Goal: Task Accomplishment & Management: Manage account settings

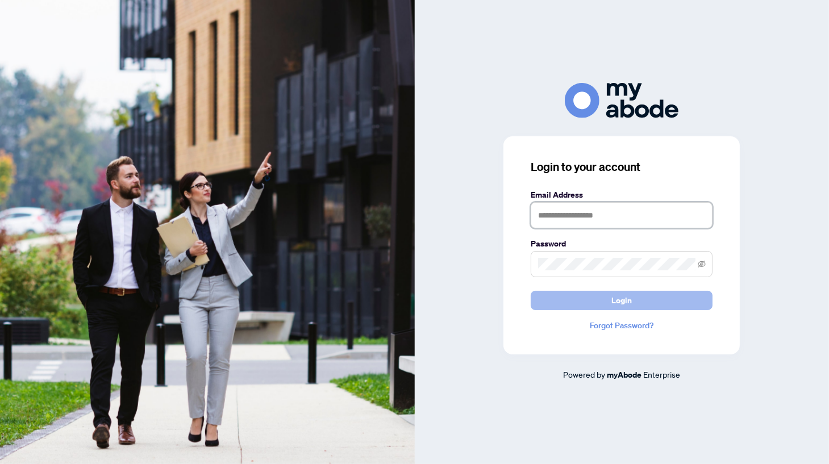
type input "**********"
click at [632, 294] on span "Login" at bounding box center [622, 301] width 20 height 18
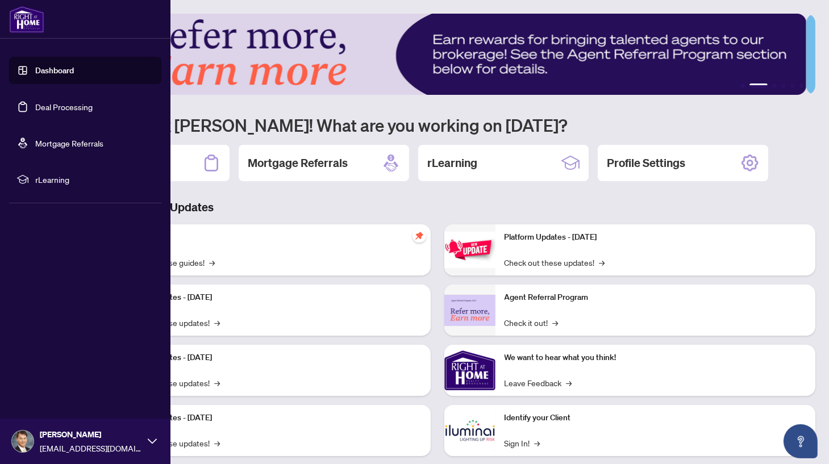
click at [49, 69] on link "Dashboard" at bounding box center [54, 70] width 39 height 10
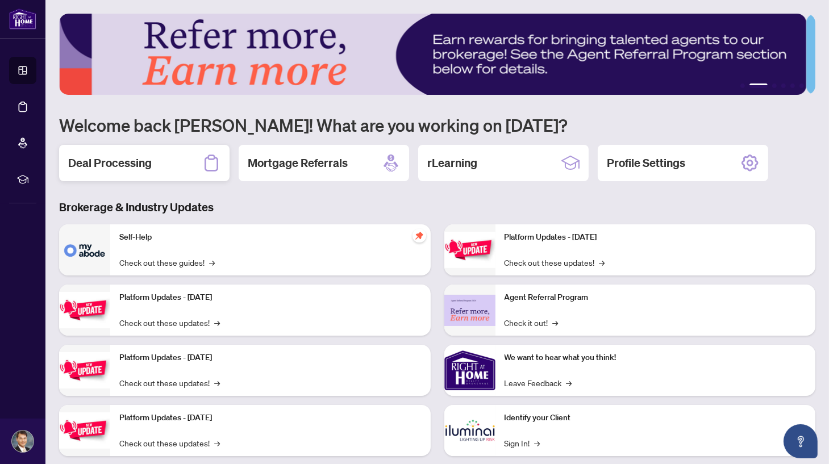
click at [142, 167] on h2 "Deal Processing" at bounding box center [110, 163] width 84 height 16
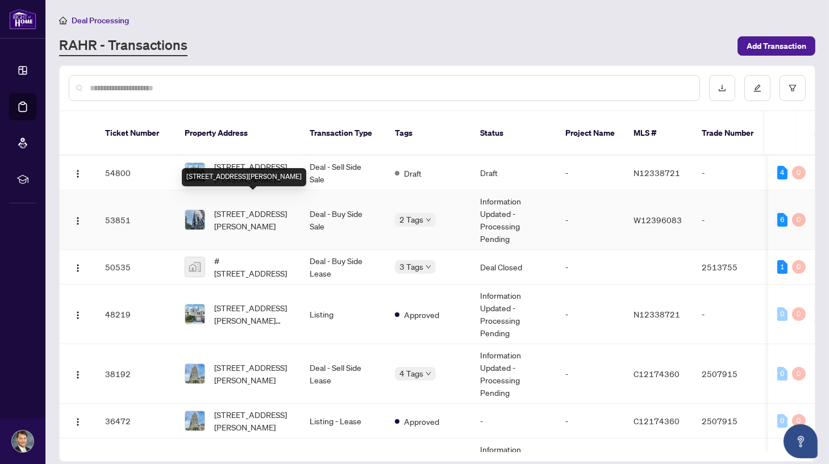
click at [275, 211] on span "[STREET_ADDRESS][PERSON_NAME]" at bounding box center [252, 220] width 77 height 25
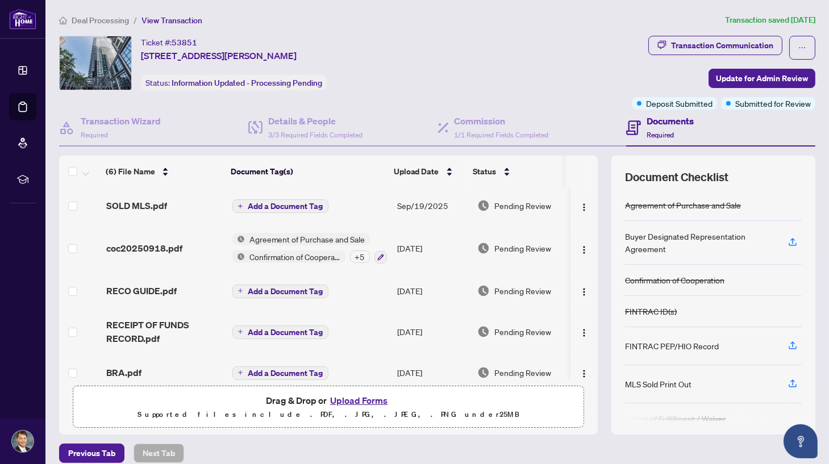
click at [578, 74] on div "Ticket #: 53851 [STREET_ADDRESS][PERSON_NAME] Status: Information Updated - Pro…" at bounding box center [343, 63] width 569 height 55
click at [495, 131] on span "1/1 Required Fields Completed" at bounding box center [502, 135] width 94 height 9
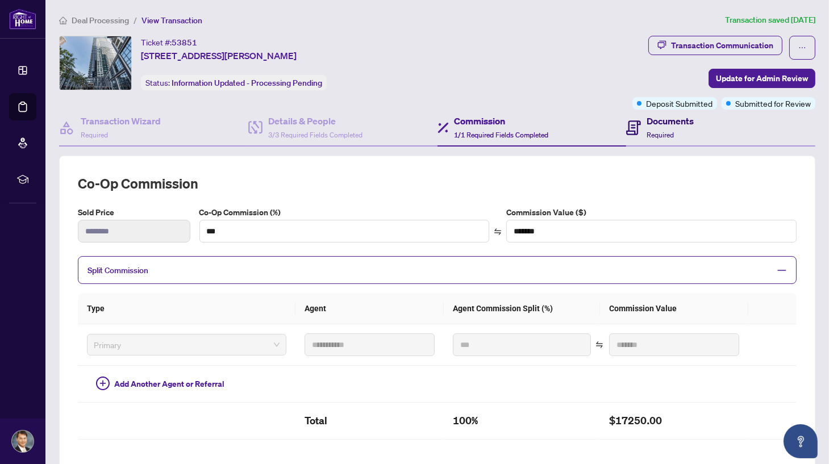
click at [665, 131] on span "Required" at bounding box center [660, 135] width 27 height 9
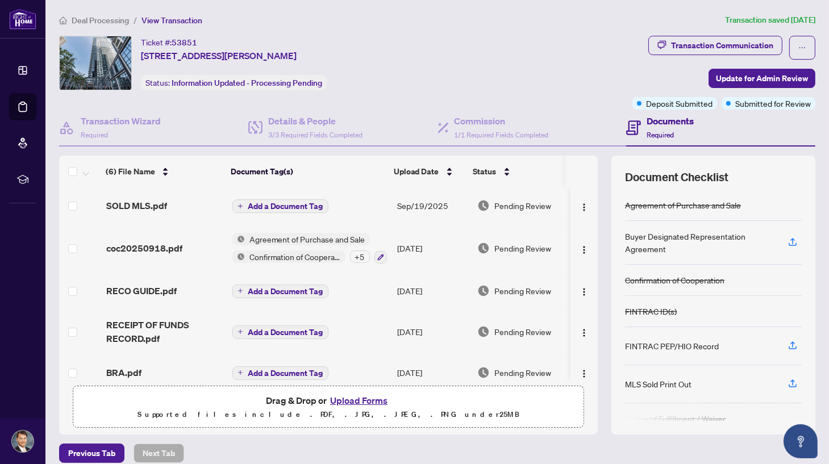
click at [584, 66] on div "Ticket #: 53851 [STREET_ADDRESS][PERSON_NAME] Status: Information Updated - Pro…" at bounding box center [343, 63] width 569 height 55
click at [802, 45] on button "button" at bounding box center [803, 48] width 26 height 24
click at [513, 68] on div "Ticket #: 53851 [STREET_ADDRESS][PERSON_NAME] Status: Information Updated - Pro…" at bounding box center [343, 63] width 569 height 55
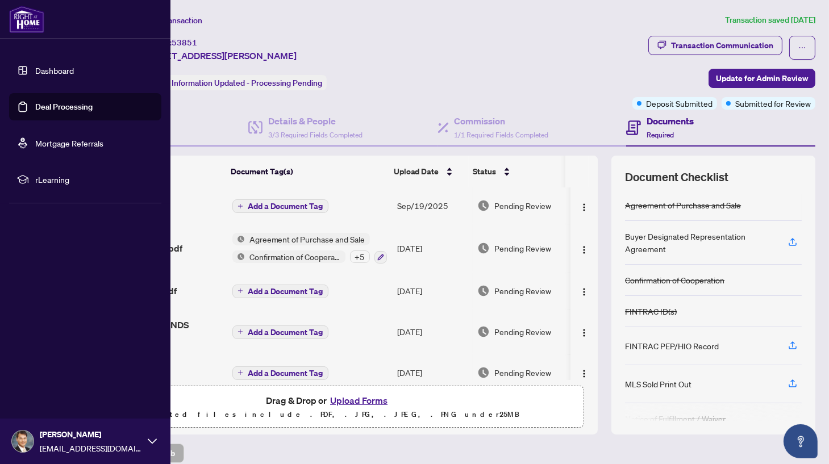
click at [20, 435] on img at bounding box center [23, 442] width 22 height 22
click at [55, 373] on span "Logout" at bounding box center [46, 374] width 26 height 18
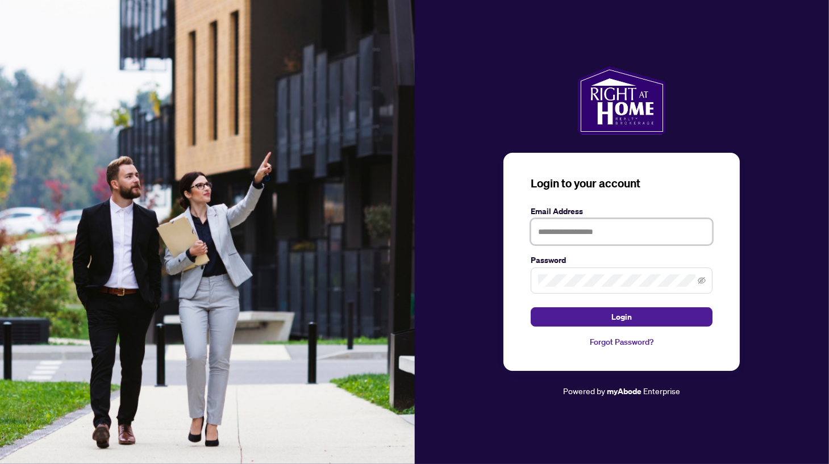
type input "**********"
